Goal: Check status

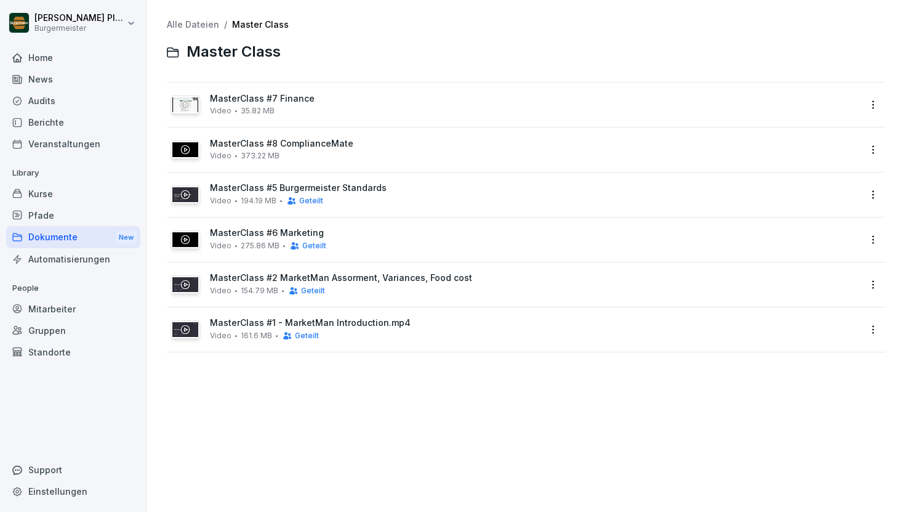
click at [70, 98] on div "Audits" at bounding box center [73, 101] width 134 height 22
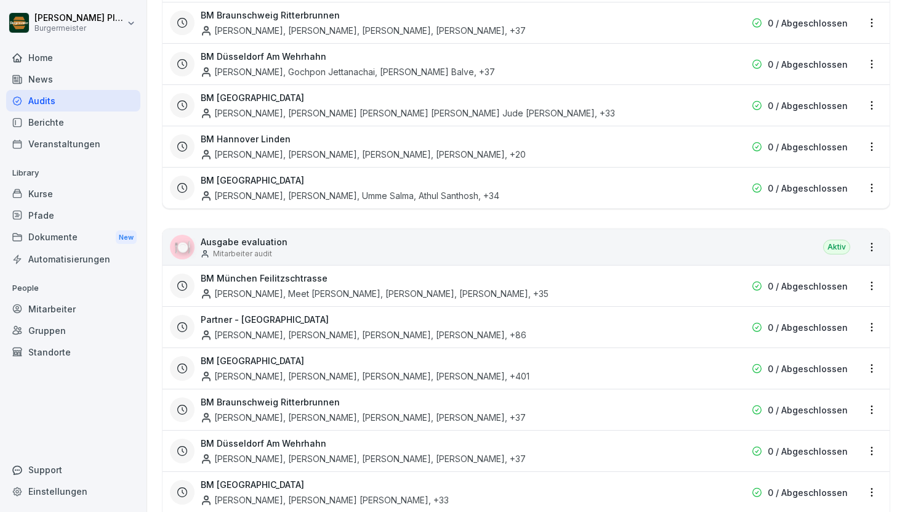
scroll to position [2308, 0]
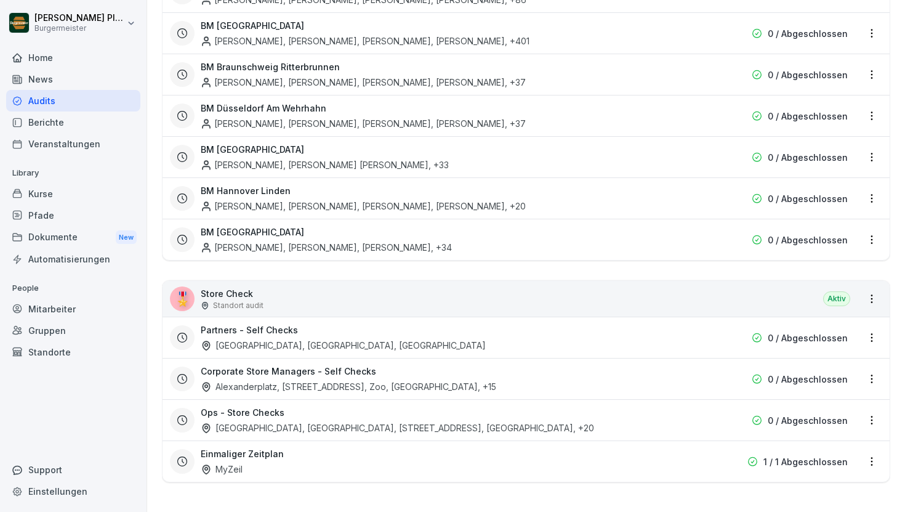
click at [237, 331] on h3 "Partners - Self Checks" at bounding box center [249, 329] width 97 height 13
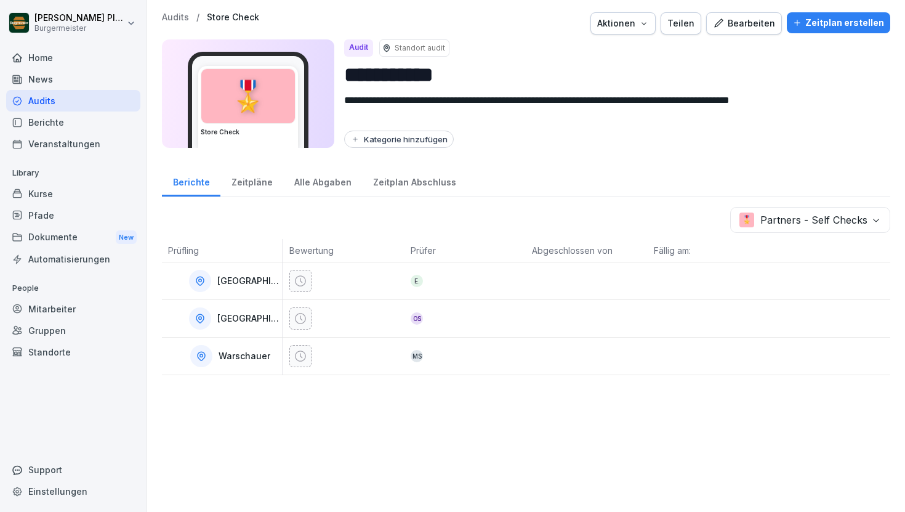
click at [179, 15] on p "Audits" at bounding box center [175, 17] width 27 height 10
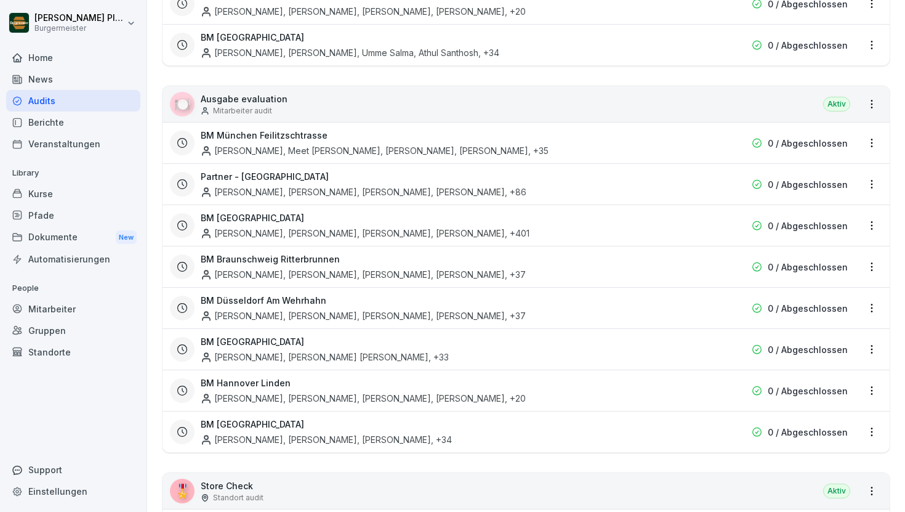
scroll to position [2308, 0]
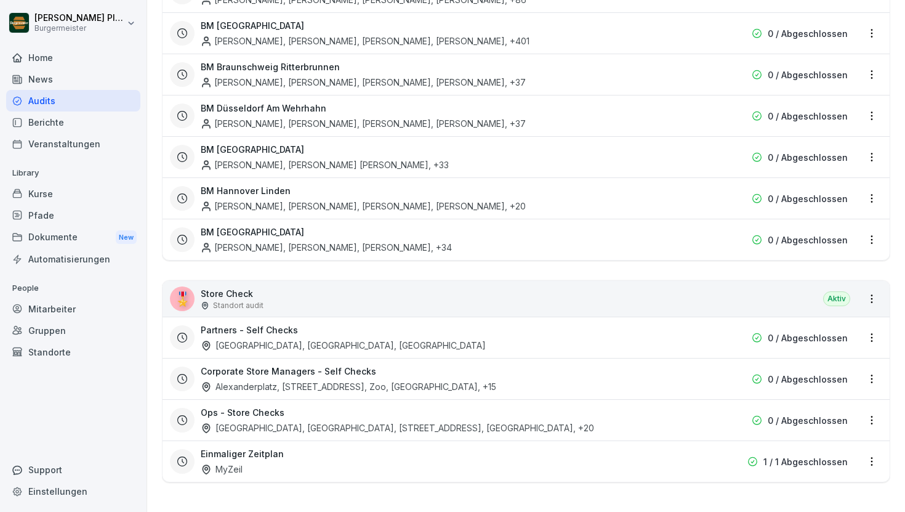
click at [240, 290] on p "Store Check" at bounding box center [232, 293] width 63 height 13
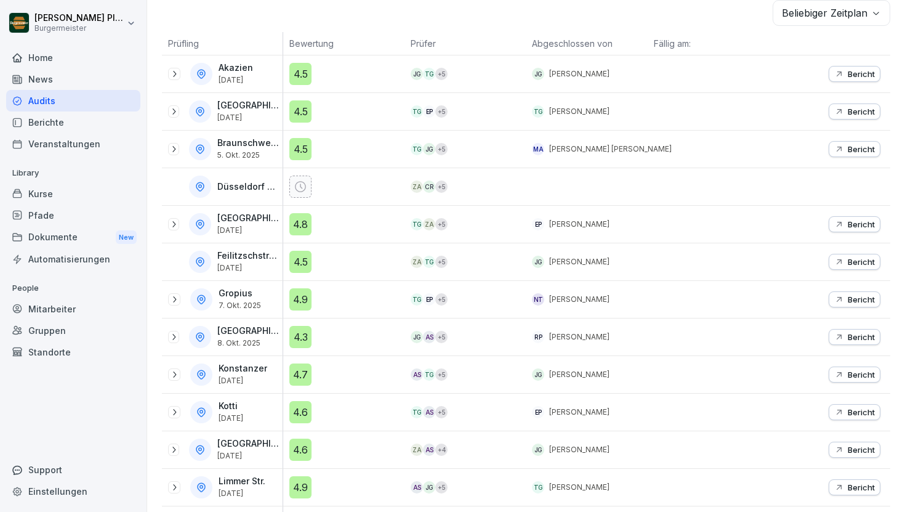
scroll to position [615, 0]
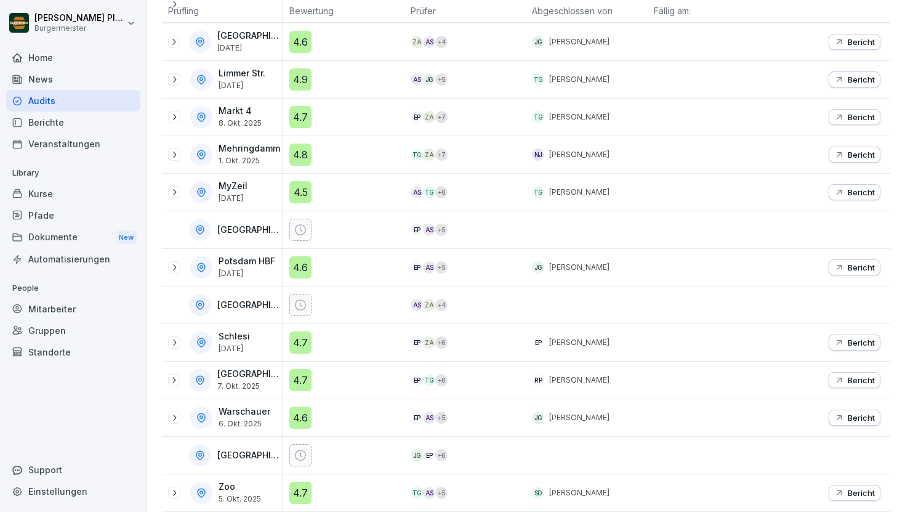
click at [869, 46] on p "Bericht" at bounding box center [861, 42] width 27 height 10
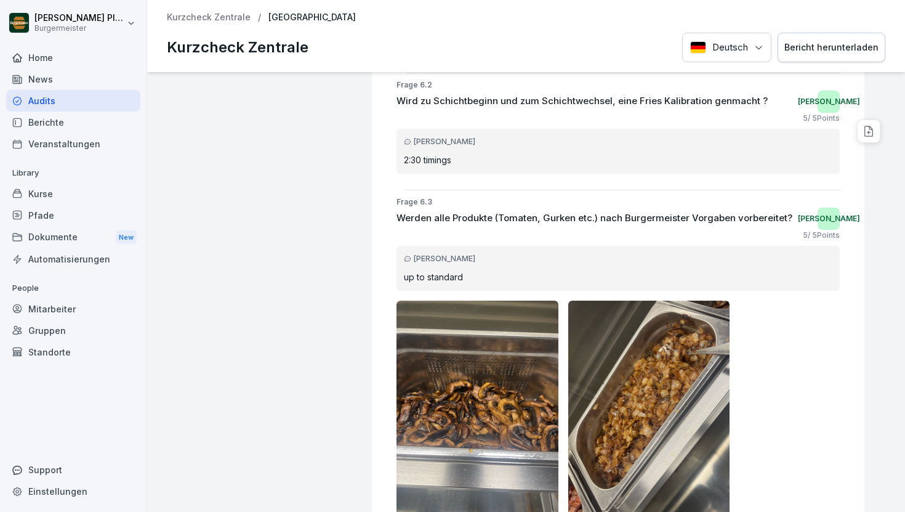
scroll to position [10647, 0]
